Goal: Task Accomplishment & Management: Manage account settings

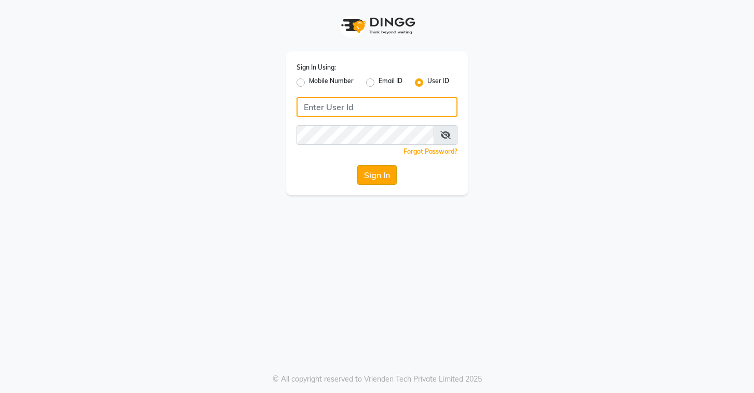
type input "stylettesalon"
click at [376, 172] on button "Sign In" at bounding box center [376, 175] width 39 height 20
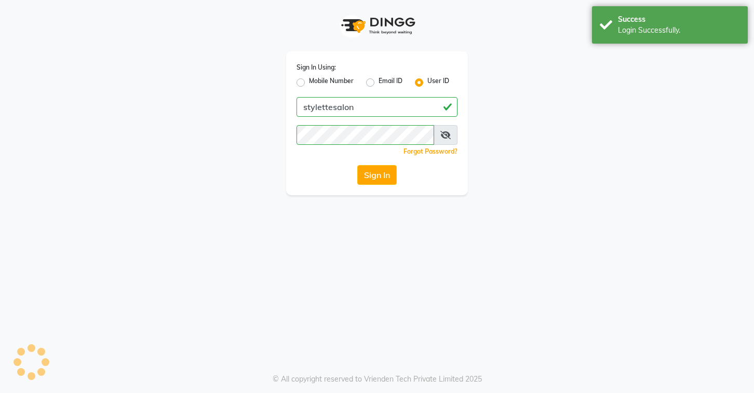
select select
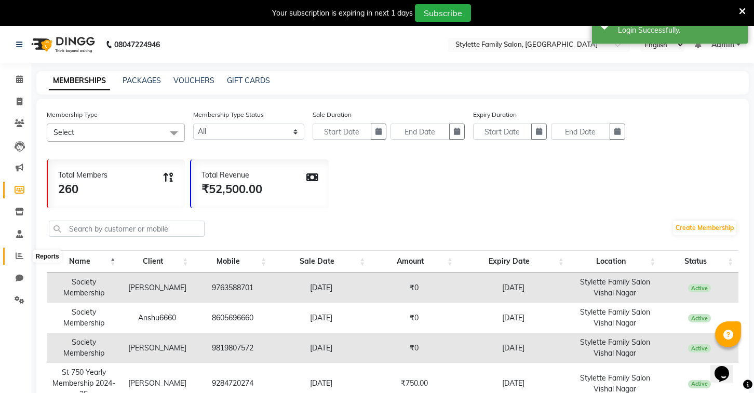
click at [19, 259] on icon at bounding box center [20, 256] width 8 height 8
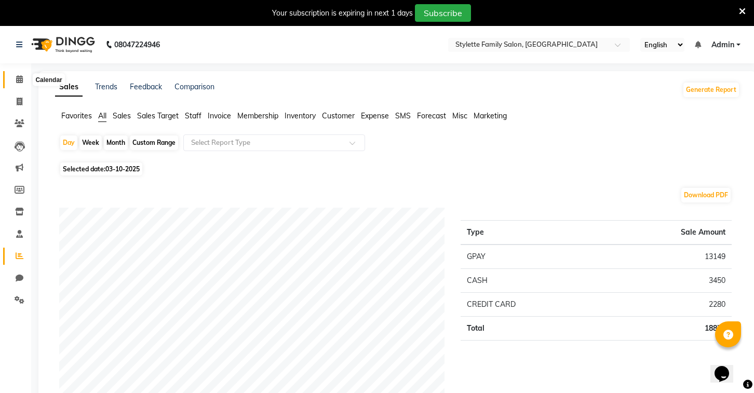
click at [17, 82] on icon at bounding box center [19, 79] width 7 height 8
